Goal: Task Accomplishment & Management: Use online tool/utility

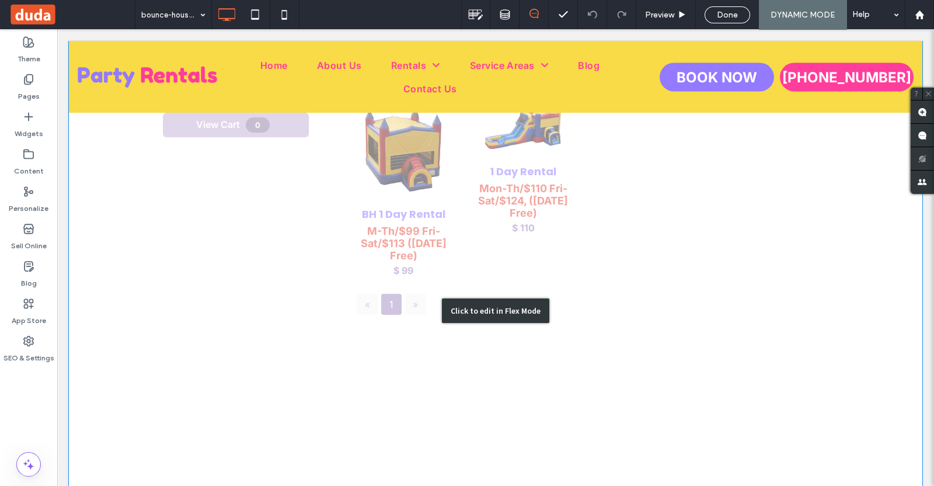
scroll to position [730, 0]
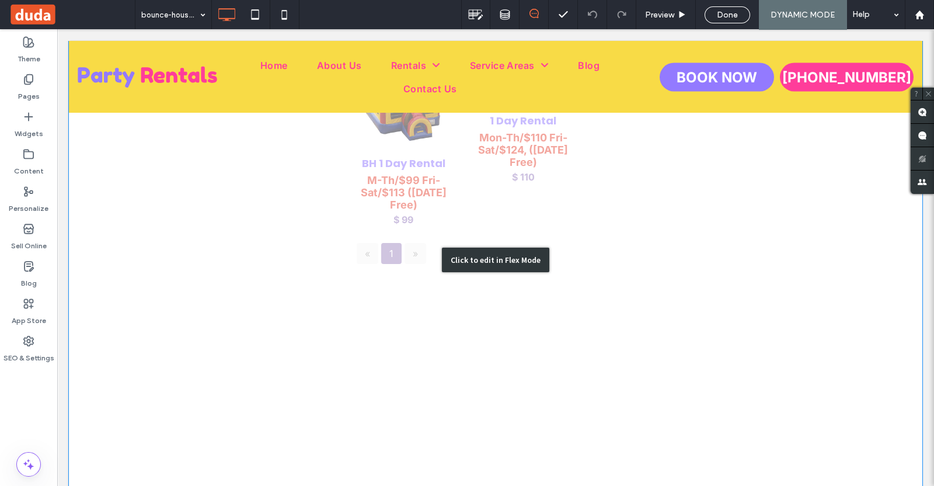
click at [644, 190] on div "Click to edit in Flex Mode" at bounding box center [496, 260] width 854 height 1104
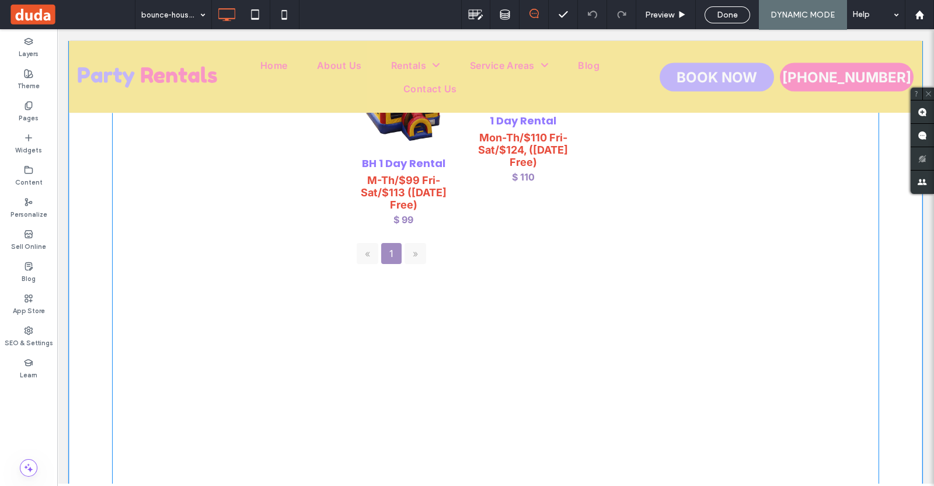
scroll to position [705, 0]
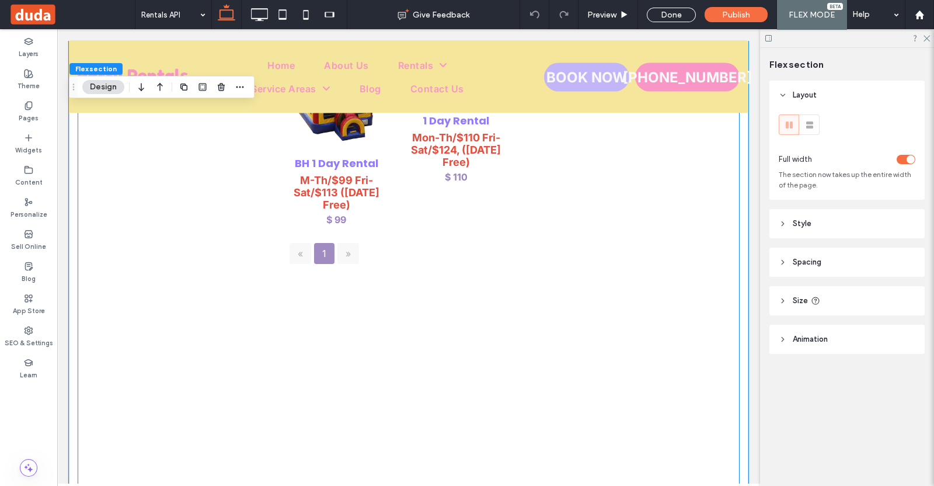
click at [513, 242] on div "« 1 »" at bounding box center [500, 253] width 444 height 33
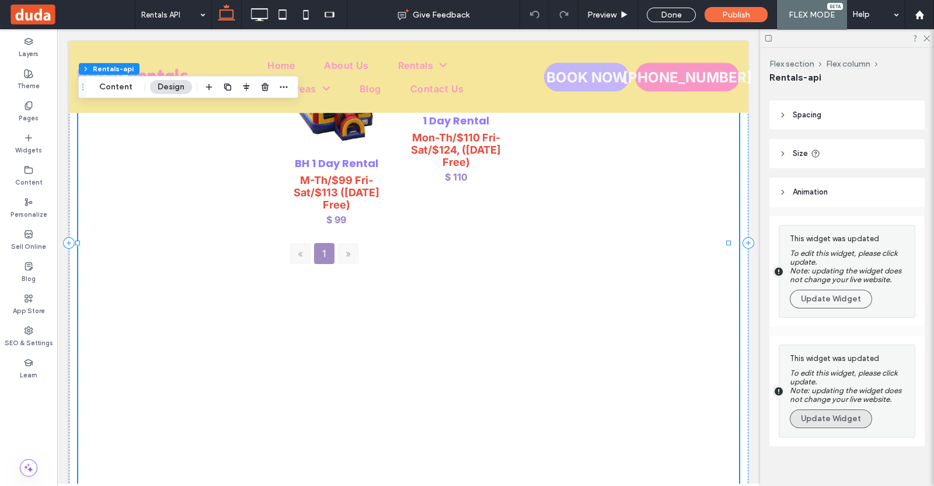
scroll to position [47, 0]
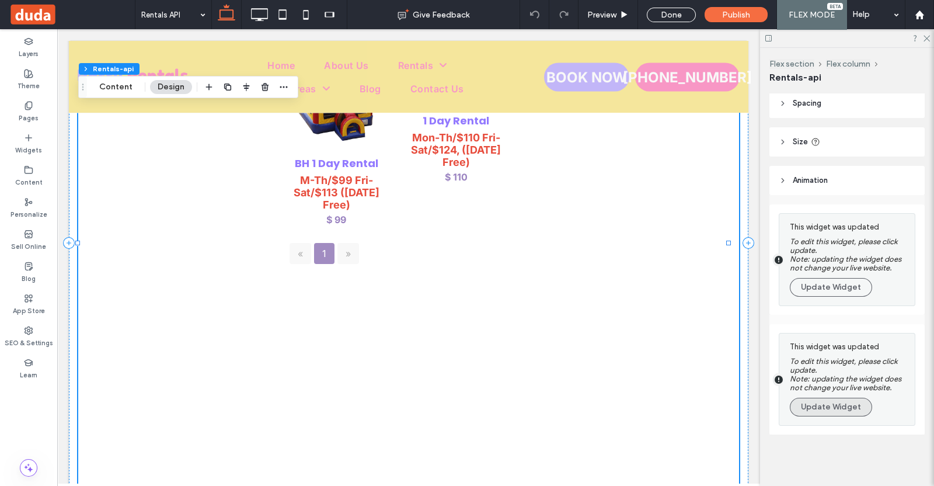
click at [843, 410] on button "Update Widget" at bounding box center [831, 407] width 82 height 19
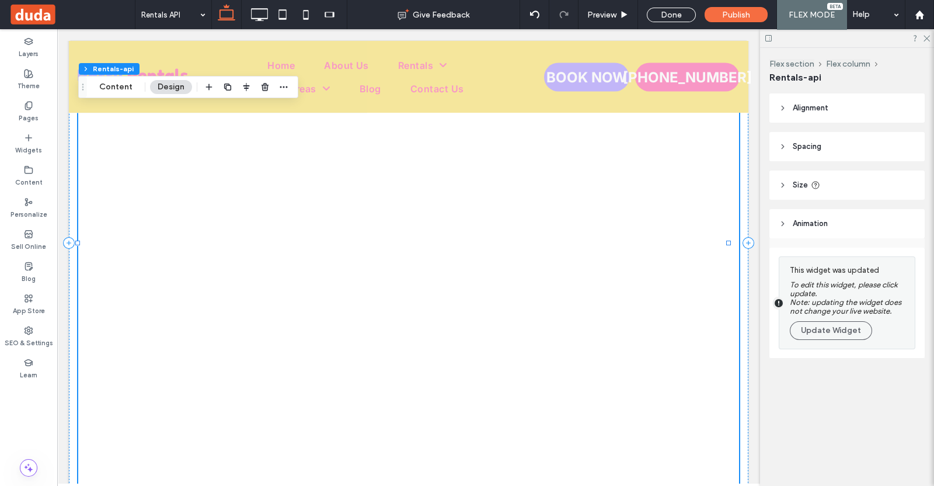
scroll to position [0, 0]
click at [836, 290] on label "To edit this widget, please click update. Note: updating the widget does not ch…" at bounding box center [849, 297] width 119 height 35
click at [823, 335] on button "Update Widget" at bounding box center [831, 330] width 82 height 19
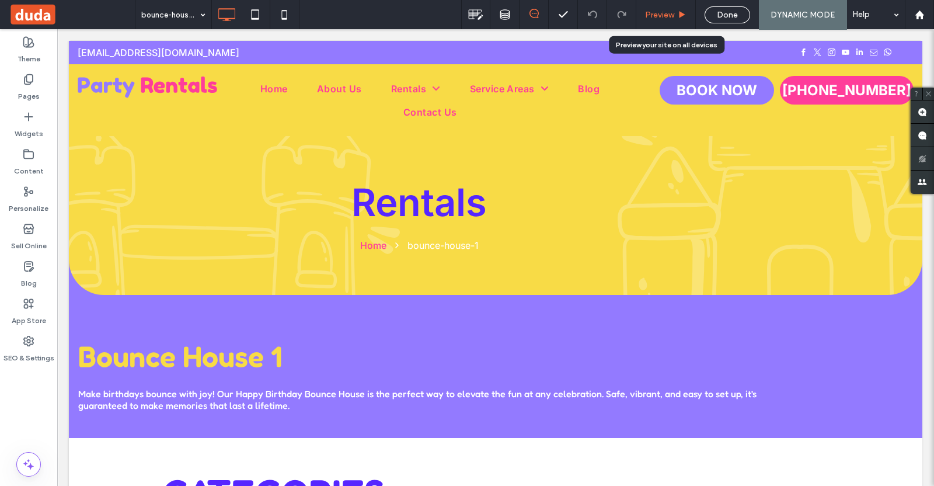
click at [662, 10] on span "Preview" at bounding box center [659, 15] width 29 height 10
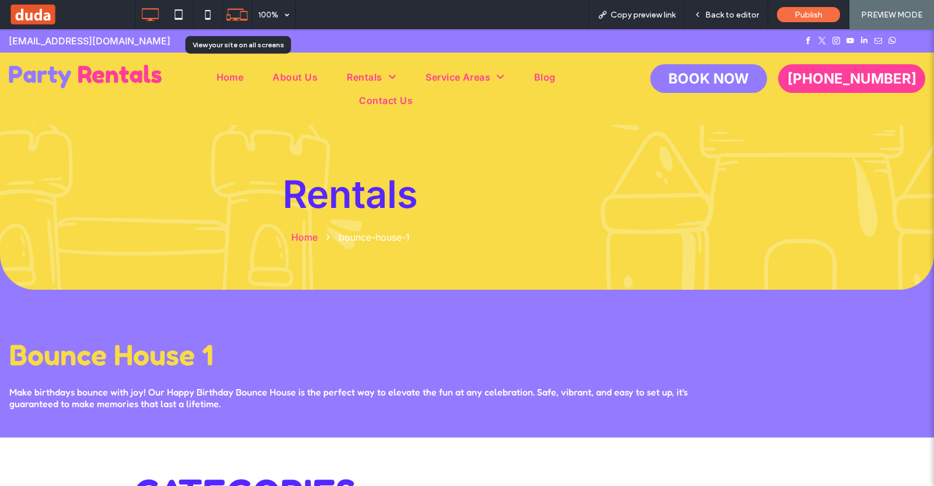
click at [229, 12] on icon at bounding box center [237, 15] width 22 height 22
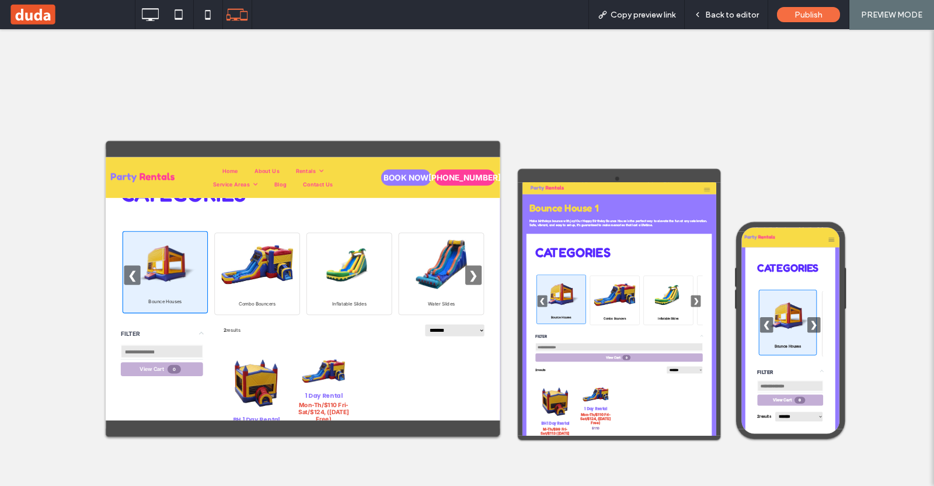
scroll to position [145, 0]
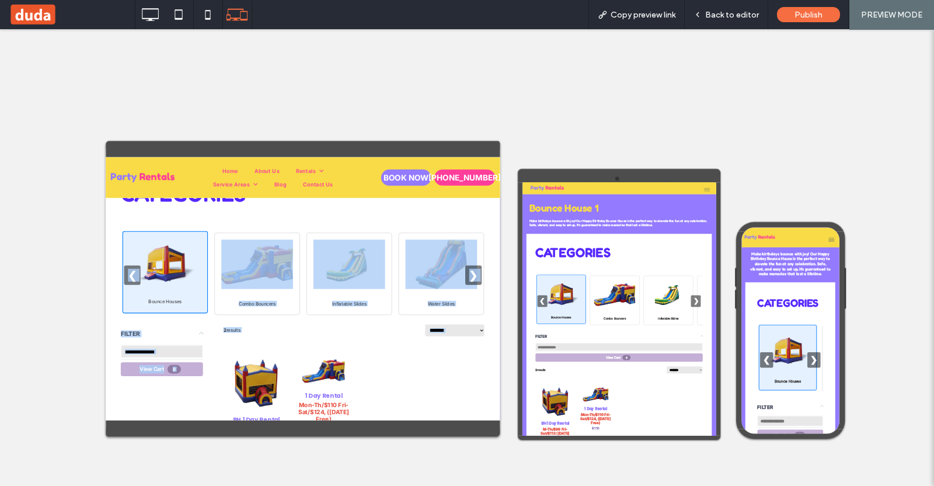
drag, startPoint x: 449, startPoint y: 386, endPoint x: 443, endPoint y: 468, distance: 82.0
click at [443, 468] on main "CATEGORIES Bounce Houses Combo Bouncers Inflatable Slides Water Slides Featured…" at bounding box center [456, 461] width 682 height 570
click at [532, 238] on main "CATEGORIES Bounce Houses Combo Bouncers Inflatable Slides Water Slides Featured…" at bounding box center [456, 461] width 682 height 570
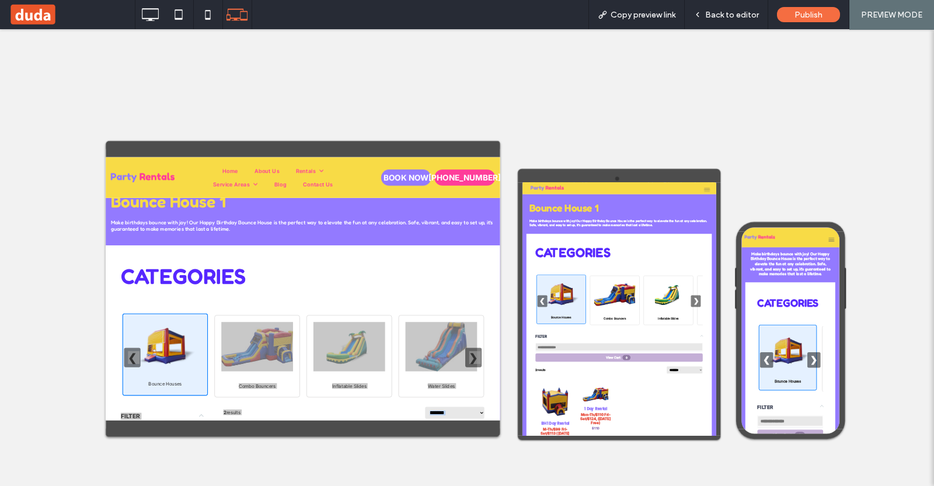
click at [517, 124] on div at bounding box center [467, 257] width 934 height 457
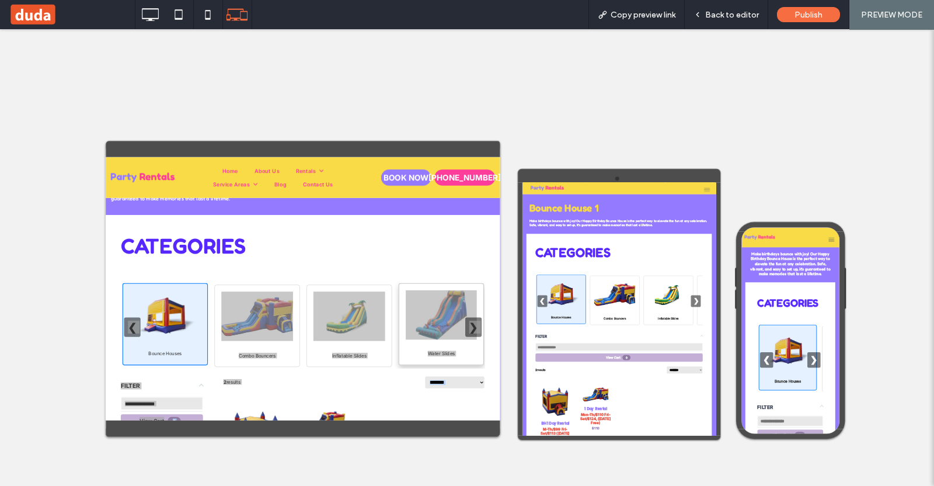
scroll to position [291, 0]
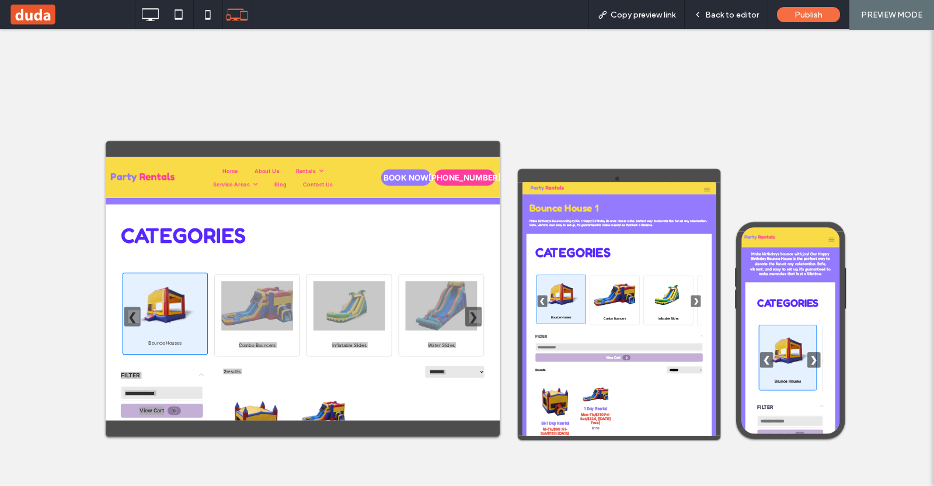
click at [405, 446] on div at bounding box center [467, 257] width 934 height 457
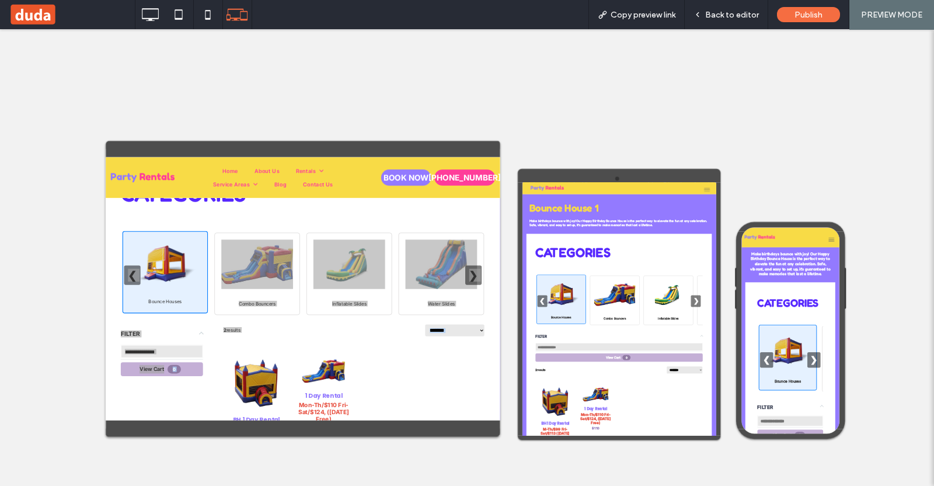
click at [71, 229] on div at bounding box center [467, 257] width 934 height 457
click at [255, 80] on div at bounding box center [467, 257] width 934 height 457
click at [737, 12] on span "Back to editor" at bounding box center [732, 15] width 54 height 10
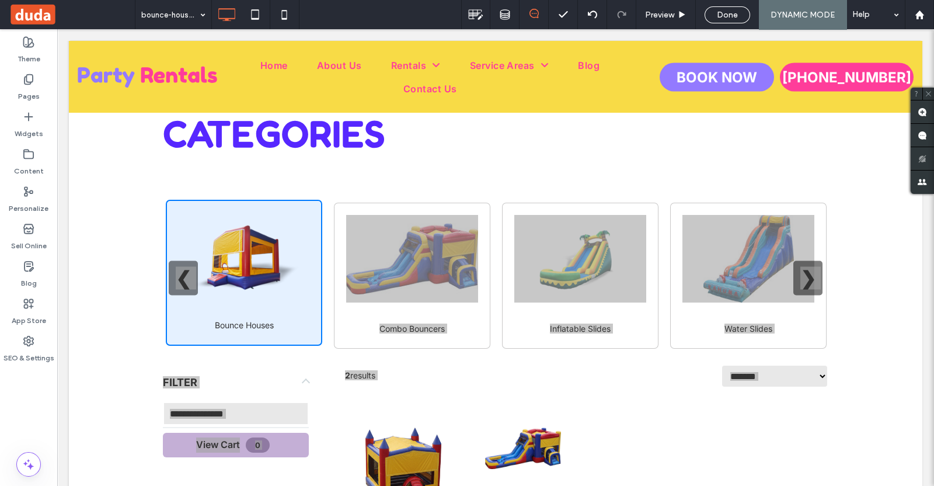
scroll to position [357, 0]
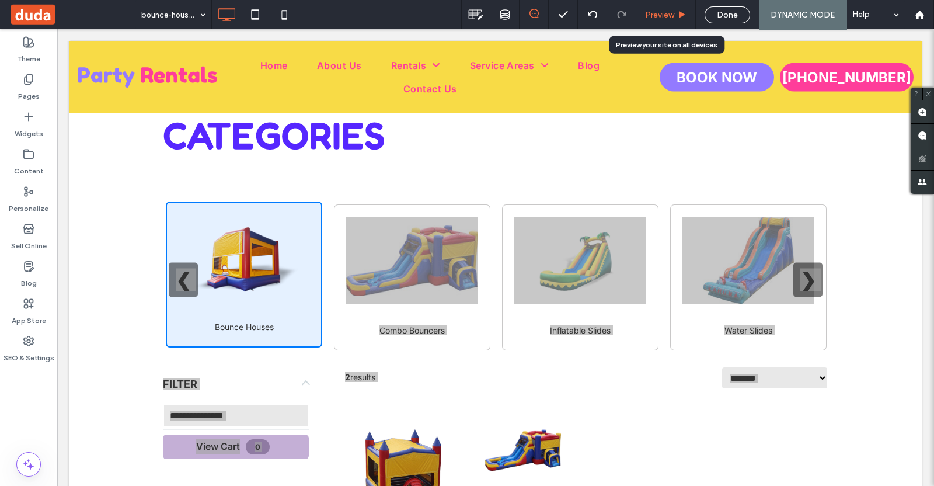
click at [664, 23] on div "Preview" at bounding box center [666, 14] width 60 height 29
click at [666, 13] on span "Preview" at bounding box center [659, 15] width 29 height 10
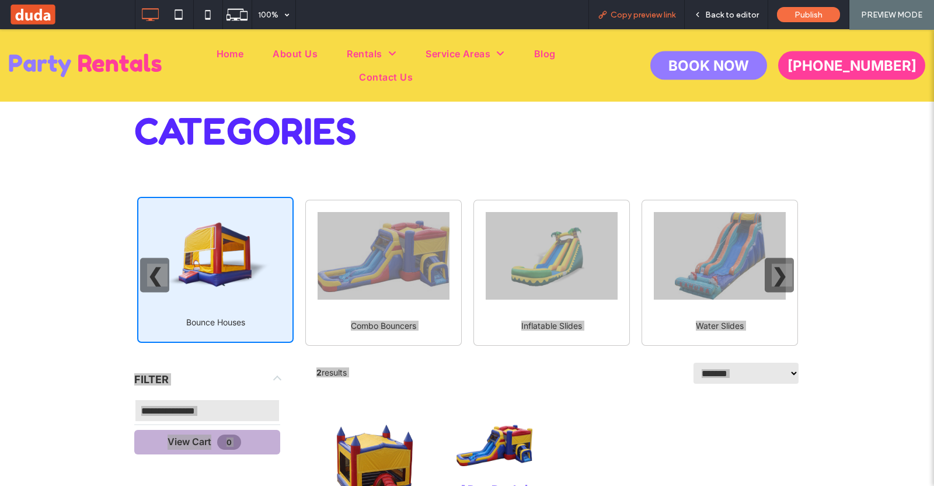
scroll to position [364, 0]
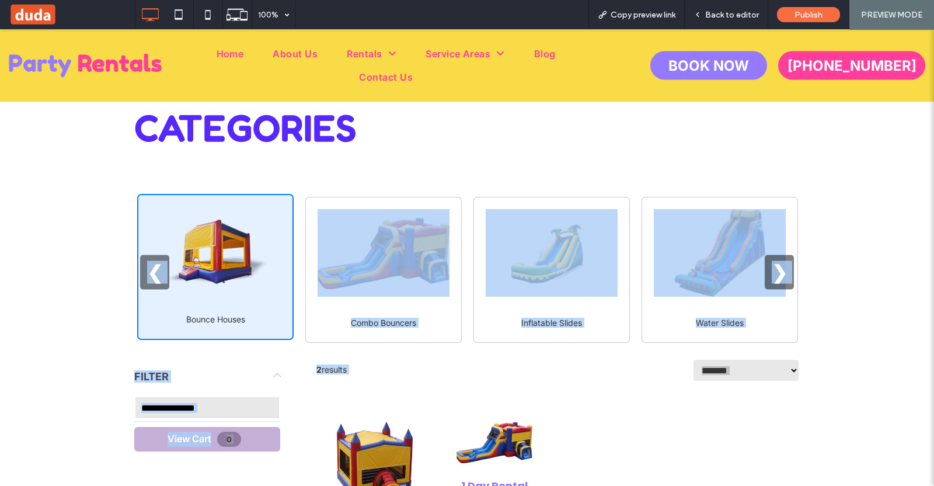
click at [599, 151] on main "CATEGORIES Bounce Houses Combo Bouncers Inflatable Slides Water Slides Featured…" at bounding box center [467, 367] width 701 height 570
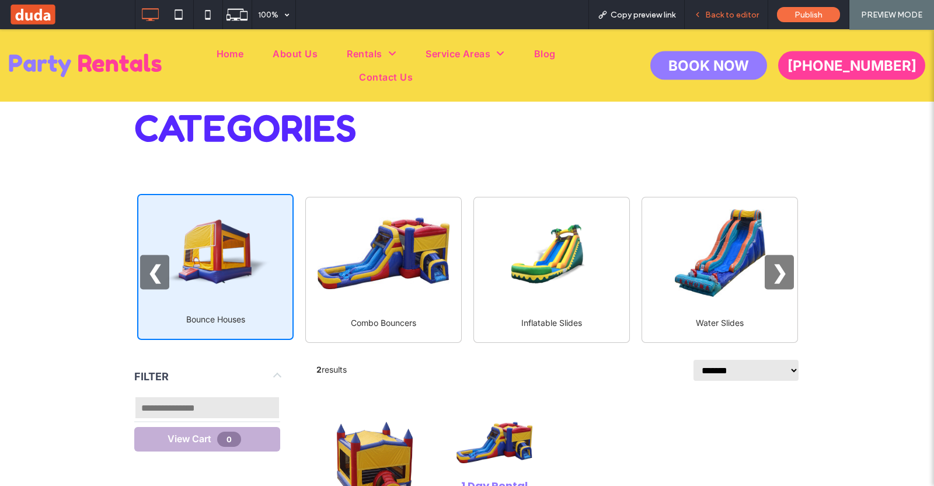
click at [709, 10] on span "Back to editor" at bounding box center [732, 15] width 54 height 10
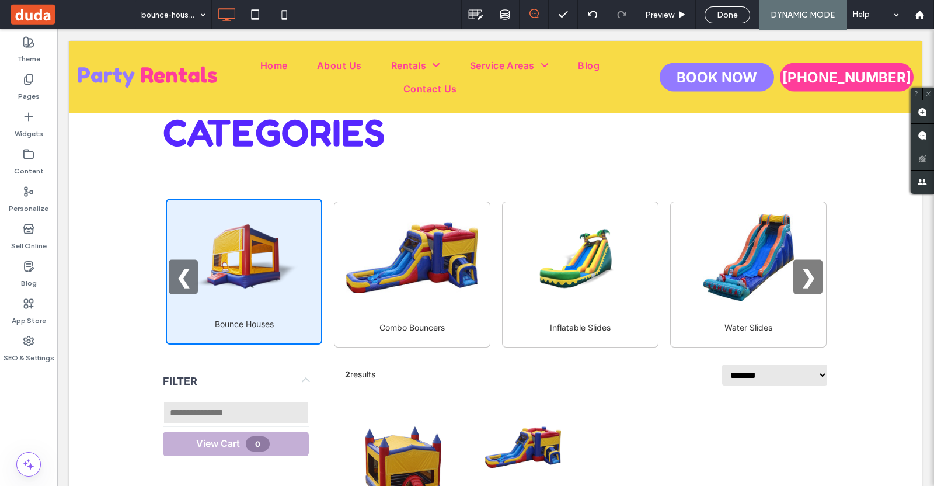
scroll to position [357, 0]
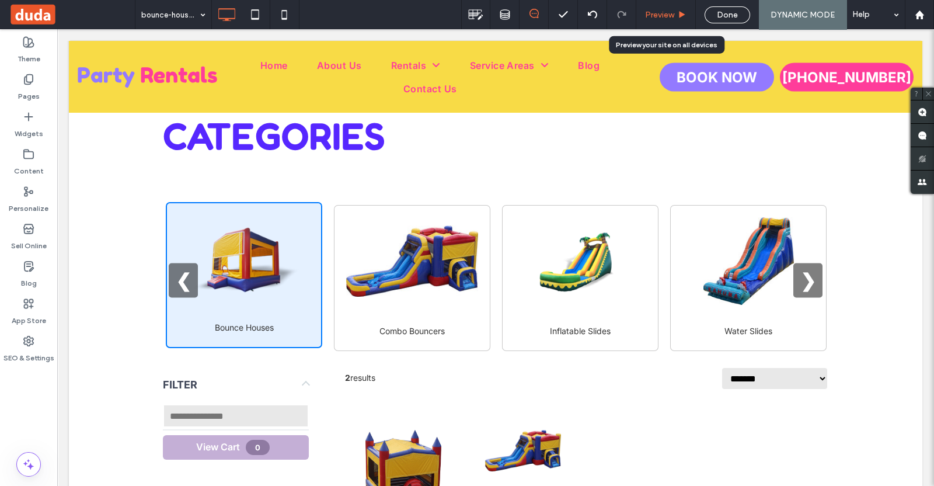
click at [672, 22] on div "Preview" at bounding box center [666, 14] width 60 height 29
click at [677, 14] on div "Preview" at bounding box center [665, 15] width 59 height 10
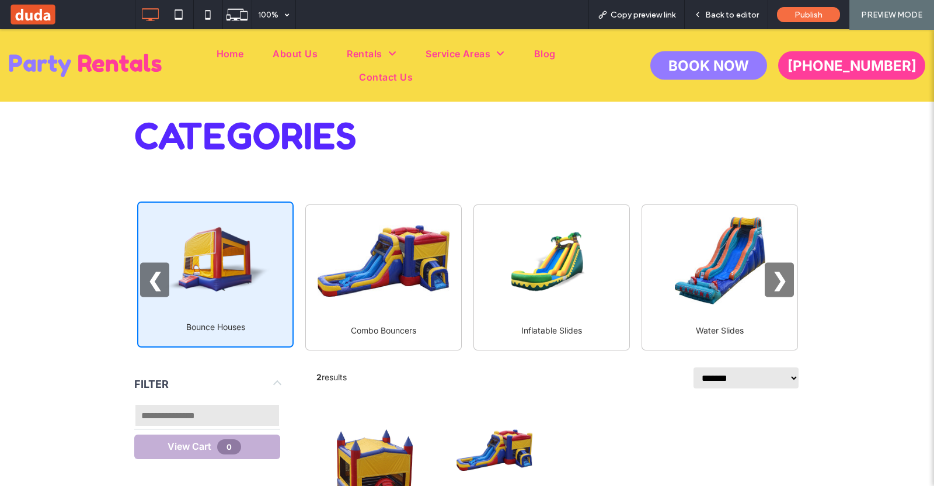
scroll to position [364, 0]
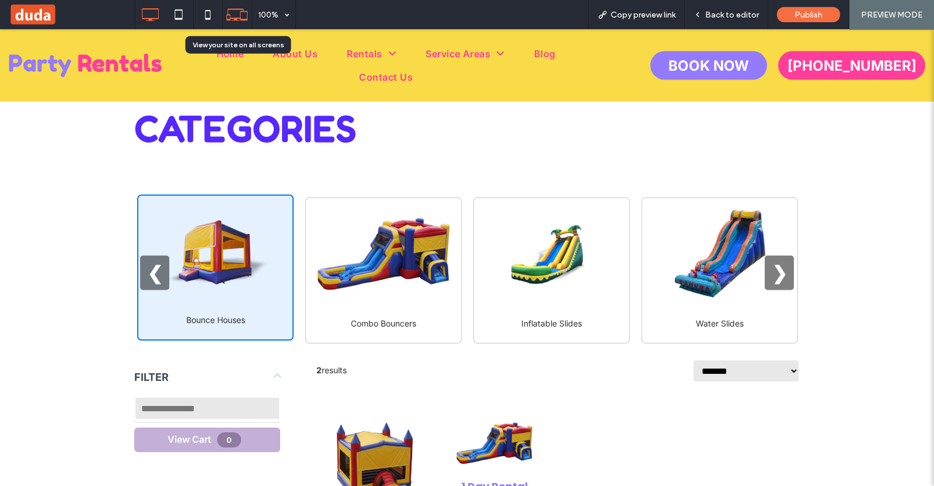
click at [246, 11] on use at bounding box center [237, 15] width 21 height 12
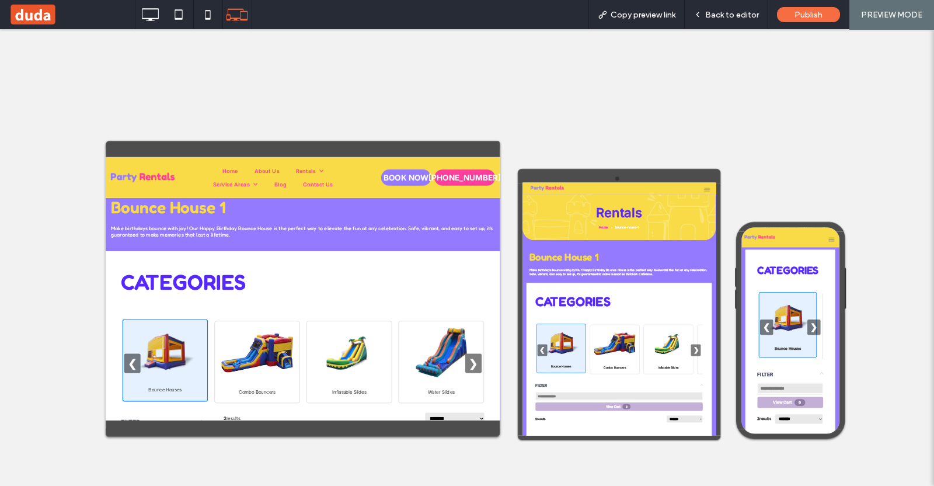
scroll to position [145, 0]
